Goal: Task Accomplishment & Management: Use online tool/utility

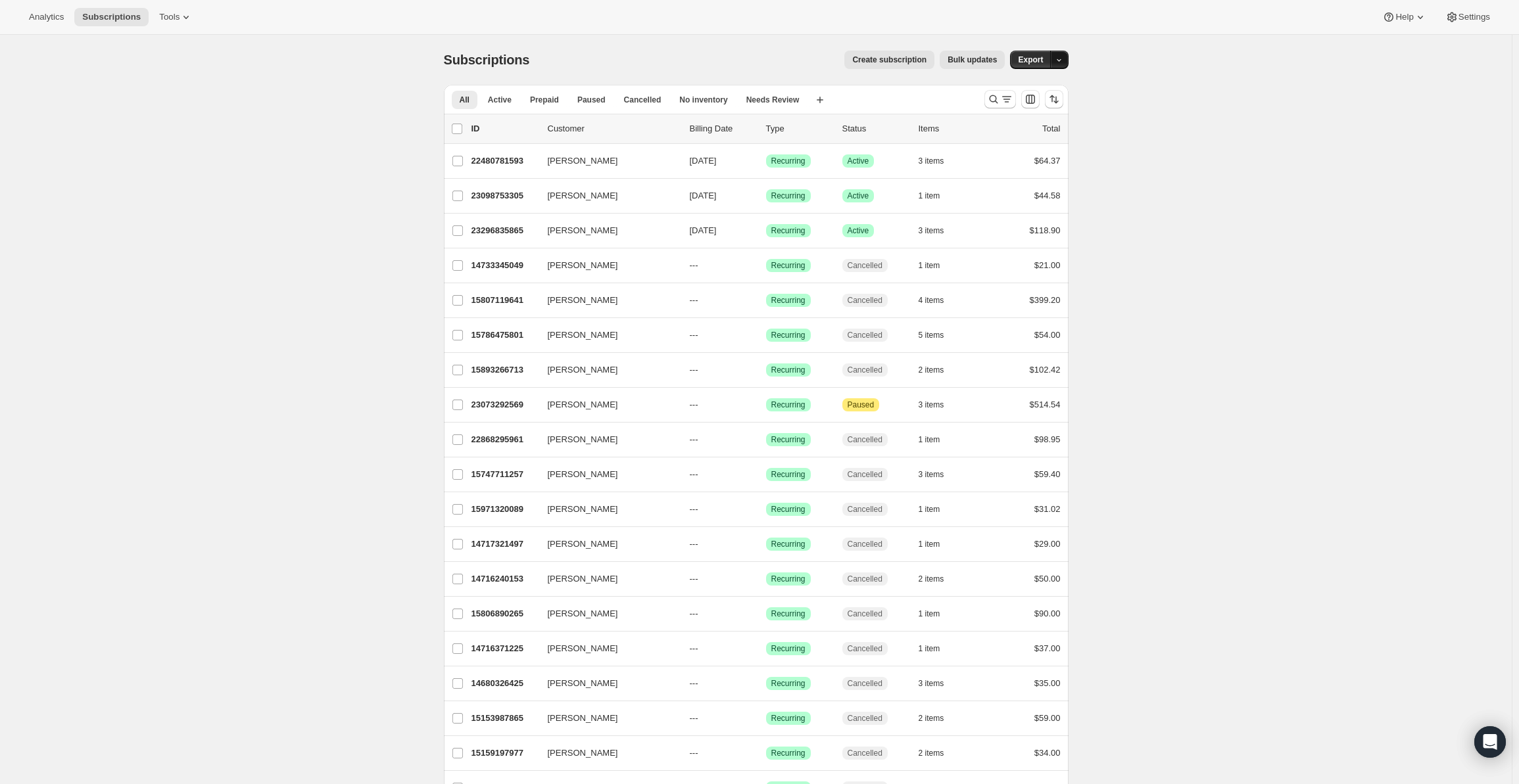
click at [1060, 58] on icon "button" at bounding box center [1059, 60] width 8 height 8
click at [170, 25] on button "Tools" at bounding box center [176, 17] width 49 height 18
click at [165, 172] on div "Memberships Info Beta" at bounding box center [179, 179] width 116 height 13
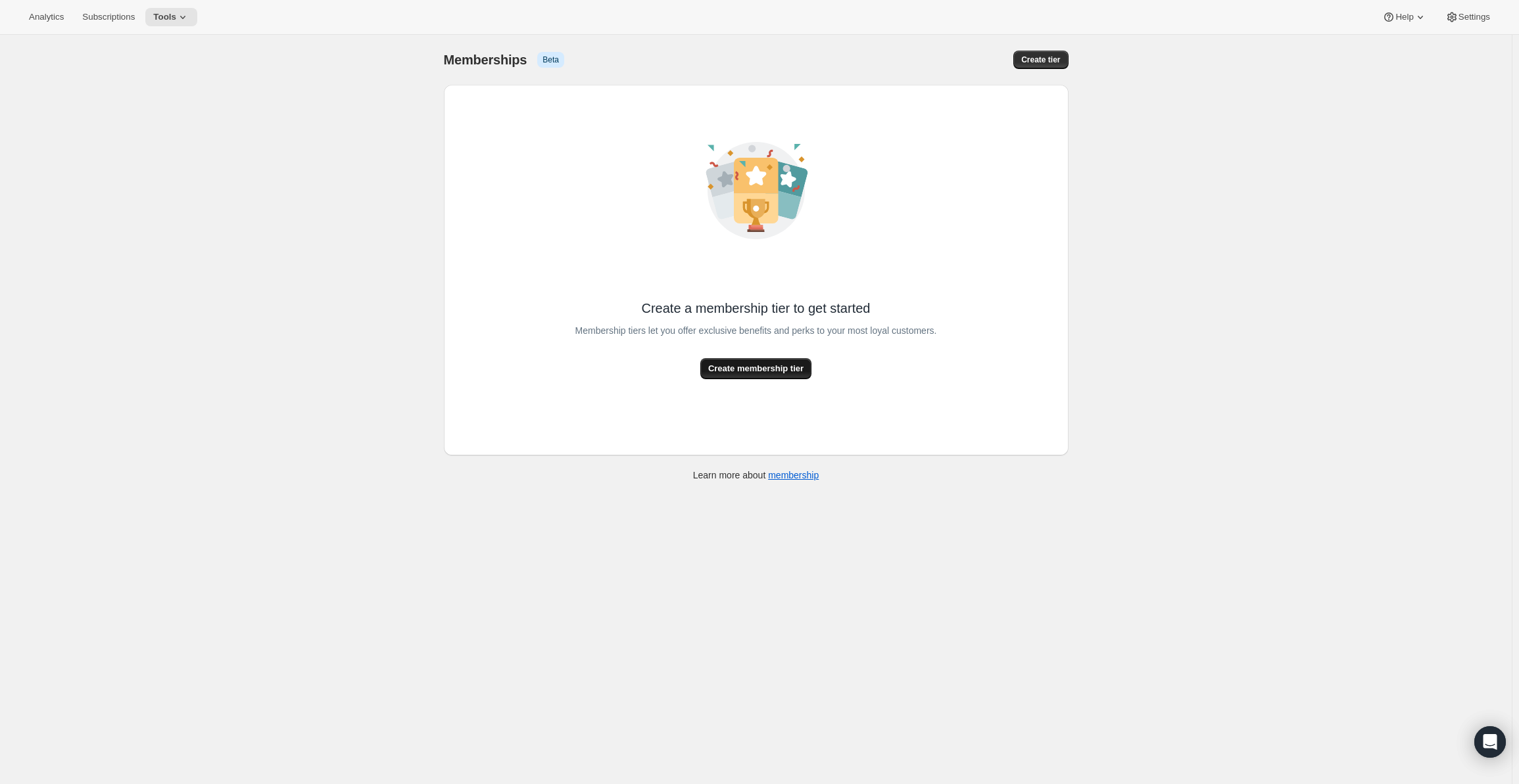
click at [789, 371] on span "Create membership tier" at bounding box center [755, 369] width 95 height 13
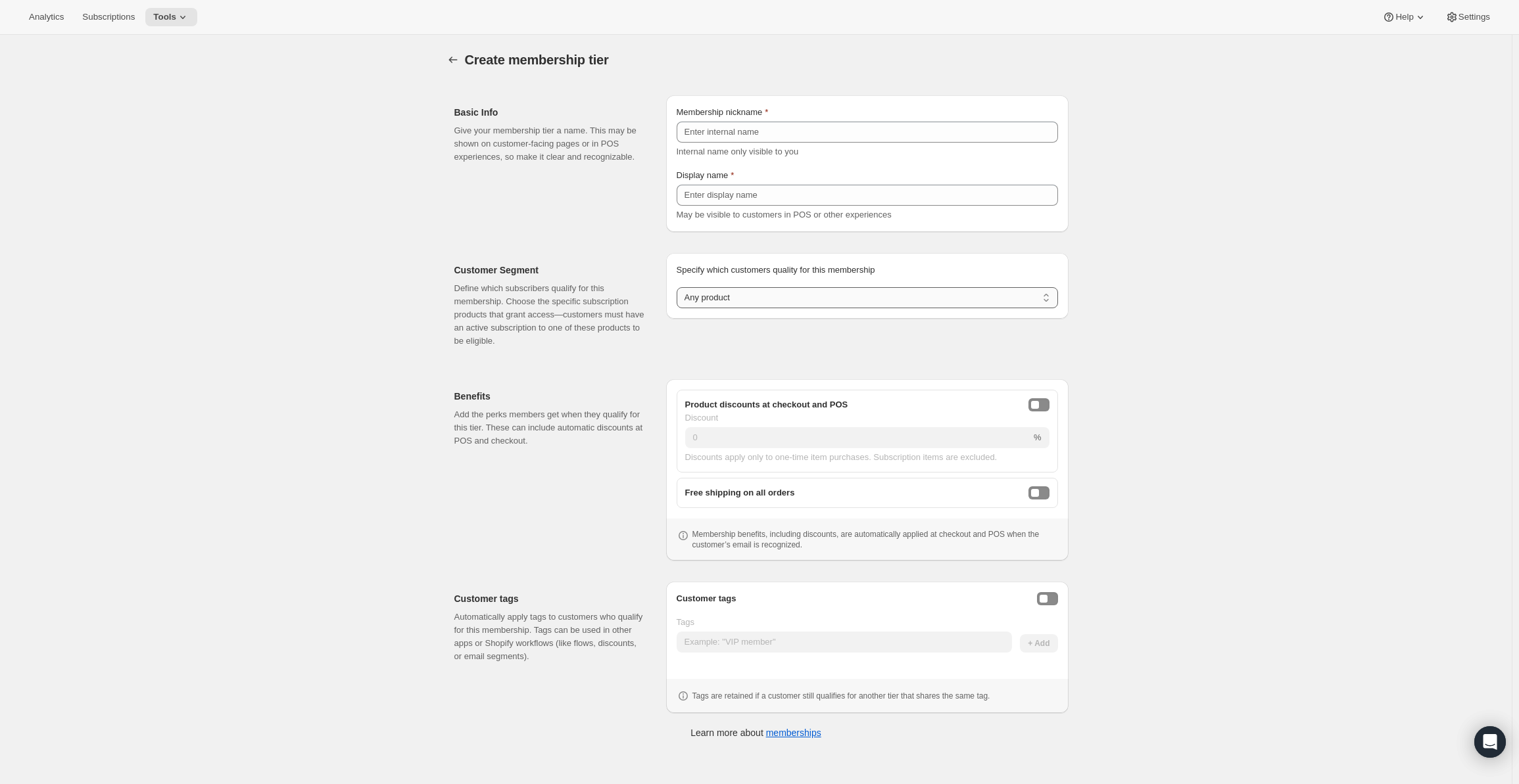
click at [764, 295] on select "Any product Subscribe to specific product(s) Subscribe to specific variant(s)" at bounding box center [867, 298] width 381 height 21
click at [679, 288] on select "Any product Subscribe to specific product(s) Subscribe to specific variant(s)" at bounding box center [867, 298] width 381 height 21
click at [176, 14] on icon at bounding box center [183, 17] width 13 height 13
click at [171, 90] on span "Bundles" at bounding box center [178, 89] width 116 height 13
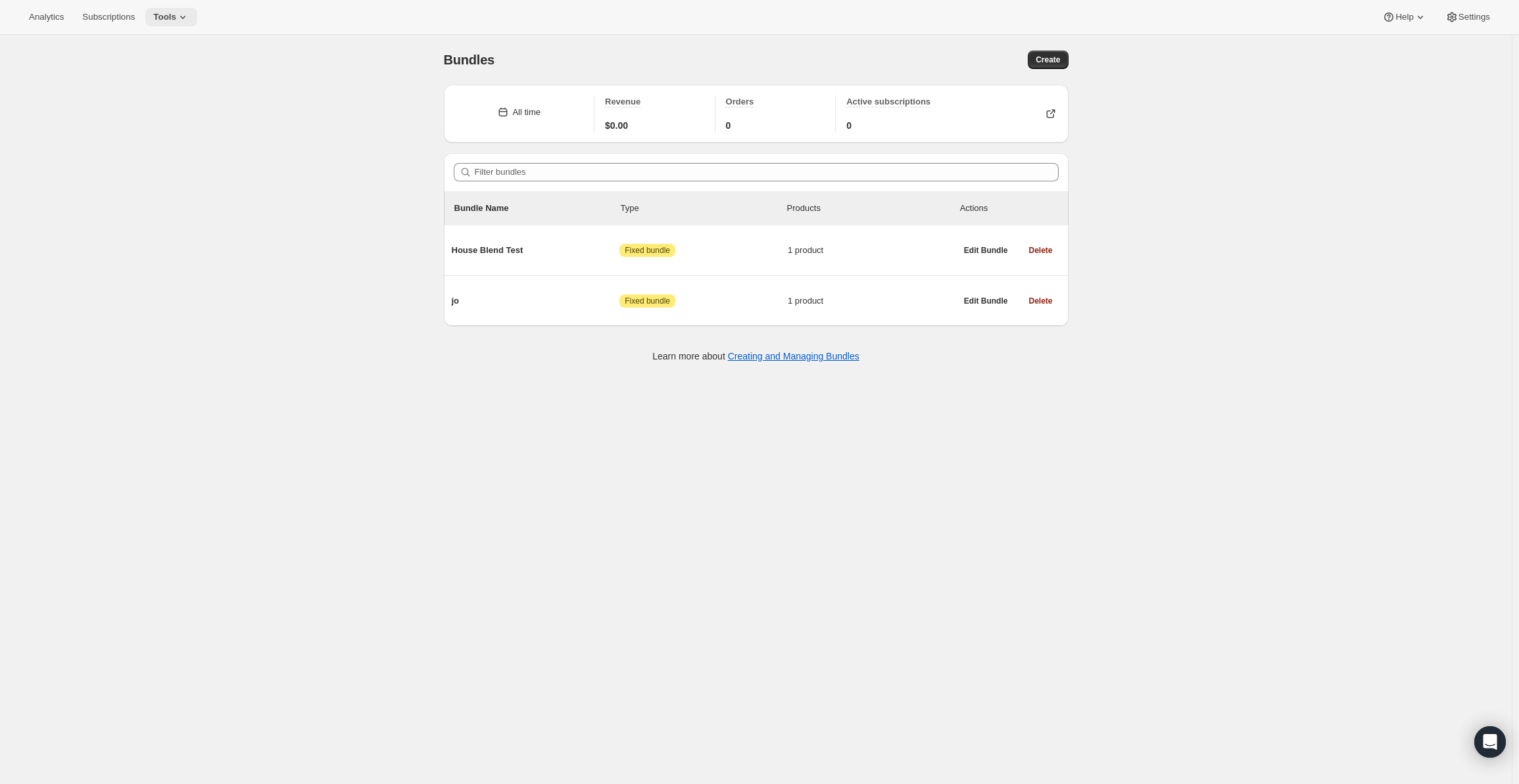
click at [176, 15] on icon at bounding box center [183, 17] width 13 height 13
click at [161, 69] on span "Add-ons" at bounding box center [178, 67] width 116 height 13
